Goal: Task Accomplishment & Management: Complete application form

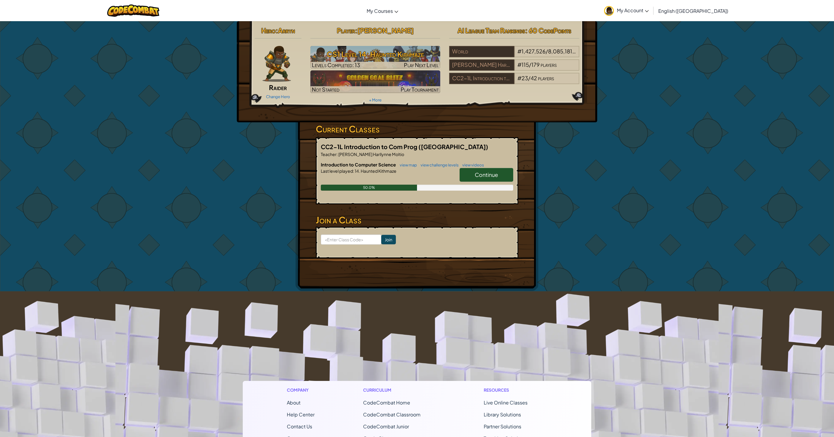
drag, startPoint x: 336, startPoint y: 245, endPoint x: 339, endPoint y: 234, distance: 11.0
click at [336, 244] on form "Join" at bounding box center [417, 242] width 203 height 32
click at [339, 234] on input at bounding box center [351, 239] width 60 height 10
type input "TodayNoseArm"
click at [381, 238] on input "Join" at bounding box center [388, 240] width 15 height 10
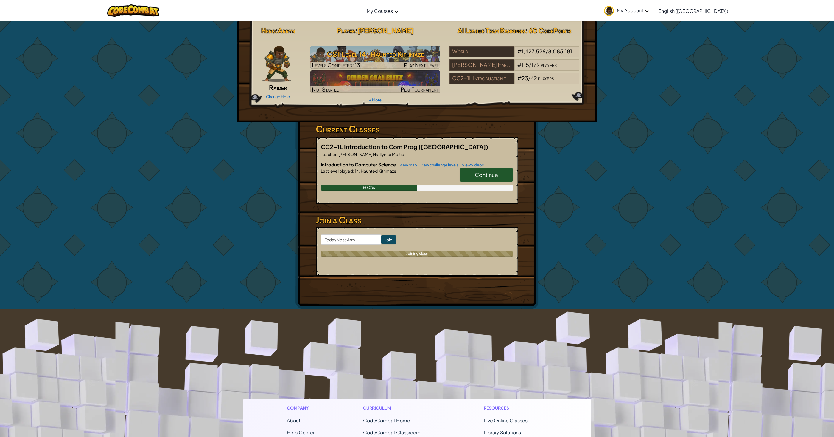
click at [482, 175] on span "Continue" at bounding box center [486, 174] width 23 height 7
